Goal: Feedback & Contribution: Submit feedback/report problem

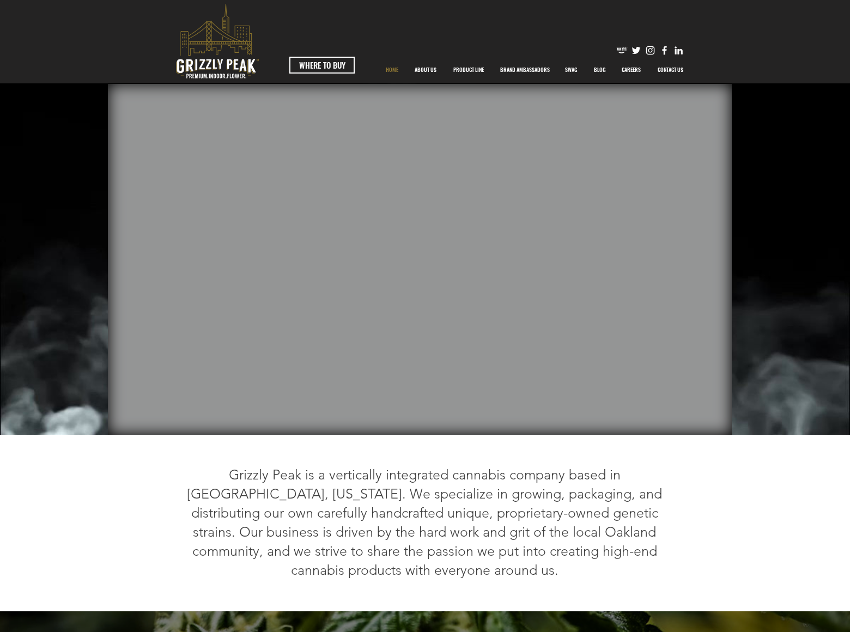
scroll to position [2278, 0]
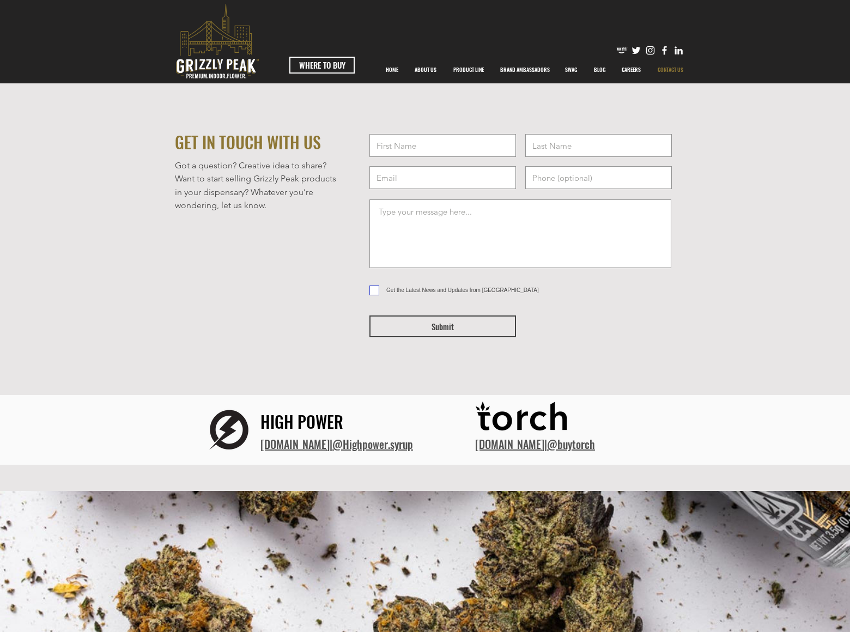
click at [373, 290] on input "Get the Latest News and Updates from Grizzly Peak" at bounding box center [372, 290] width 7 height 7
checkbox input "true"
type input "Rick"
type input "Stephens"
type input "rickstephens@dominatebanners.com"
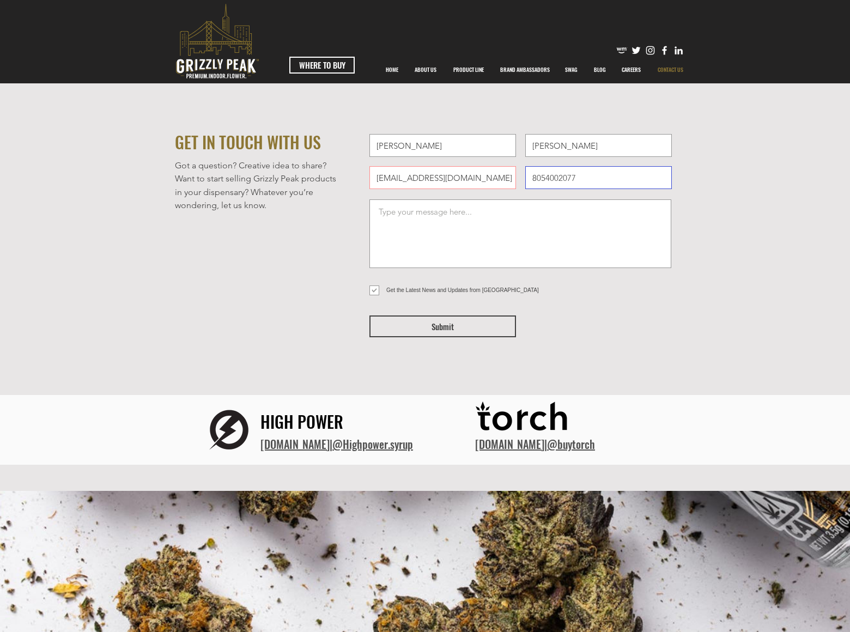
type input "8054002077"
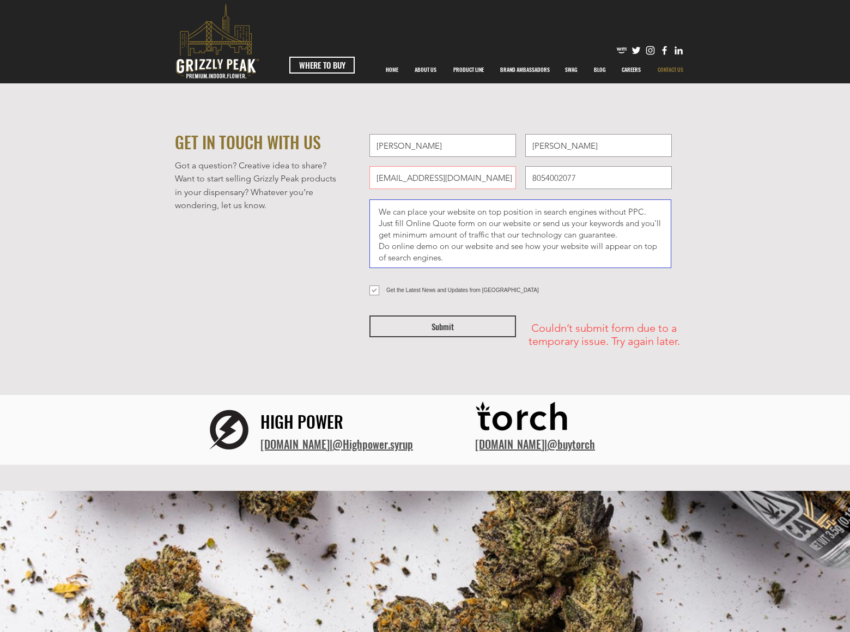
type textarea "We can place your website on top position in search engines without PPC. Just f…"
